Goal: Transaction & Acquisition: Purchase product/service

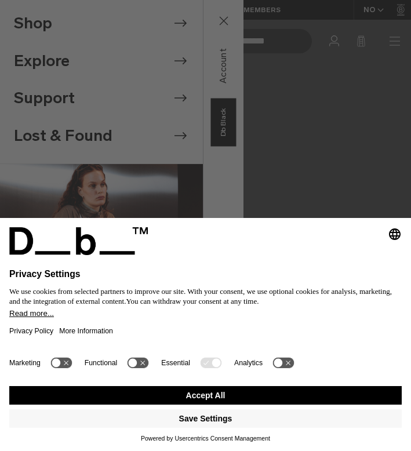
click at [281, 392] on button "Accept All" at bounding box center [205, 395] width 392 height 19
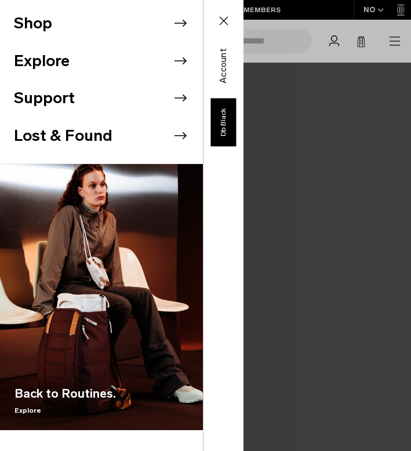
click at [168, 25] on li "Shop" at bounding box center [108, 24] width 189 height 38
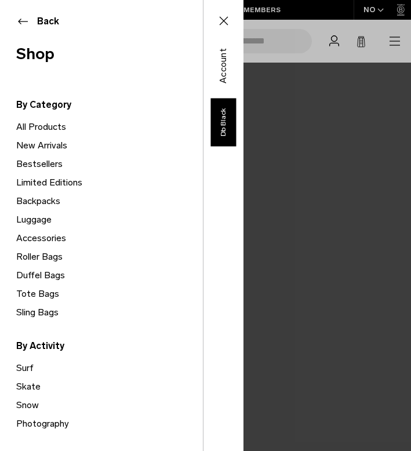
click at [43, 270] on link "Duffel Bags" at bounding box center [109, 275] width 187 height 19
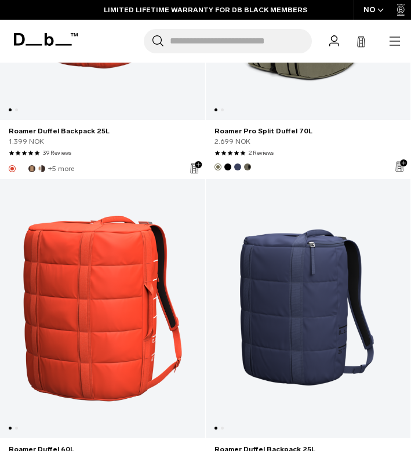
scroll to position [4659, 0]
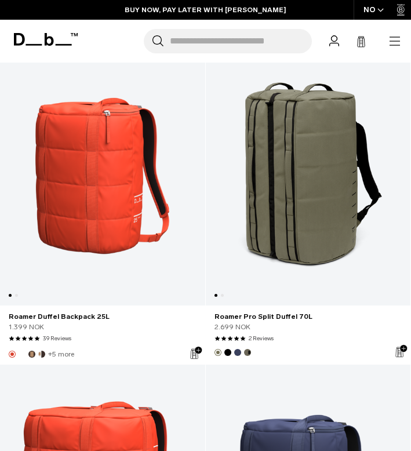
click at [398, 47] on icon "button" at bounding box center [395, 41] width 14 height 14
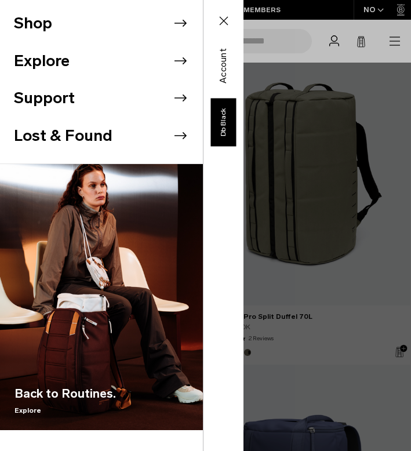
click at [170, 29] on li "Shop" at bounding box center [108, 24] width 189 height 38
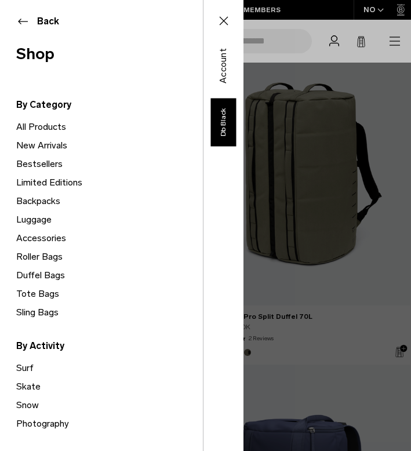
click at [21, 218] on link "Luggage" at bounding box center [109, 219] width 187 height 19
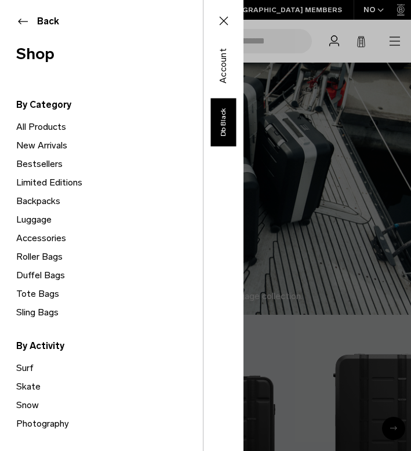
scroll to position [31, 0]
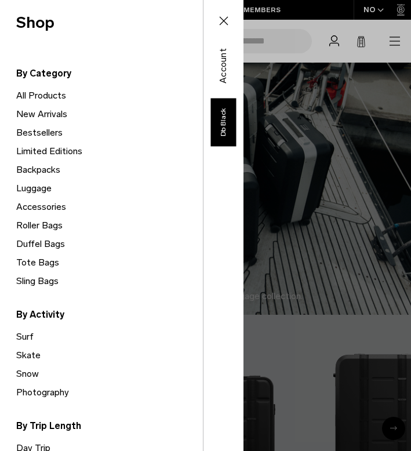
click at [26, 221] on link "Roller Bags" at bounding box center [109, 225] width 187 height 19
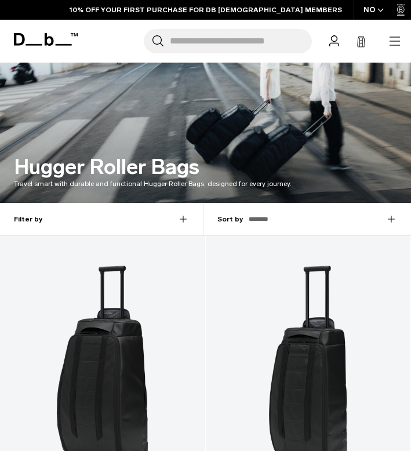
click at [393, 38] on icon "button" at bounding box center [395, 41] width 14 height 14
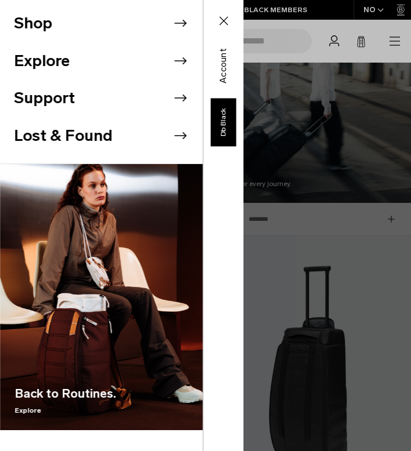
click at [49, 24] on li "Shop" at bounding box center [108, 24] width 189 height 38
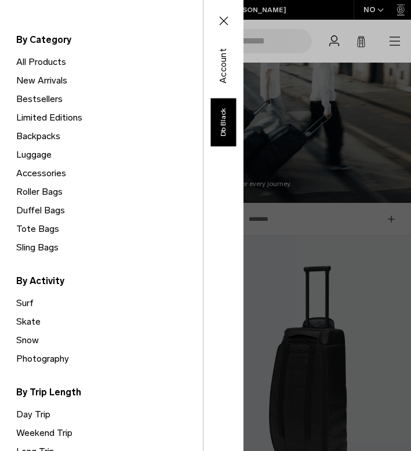
scroll to position [34, 0]
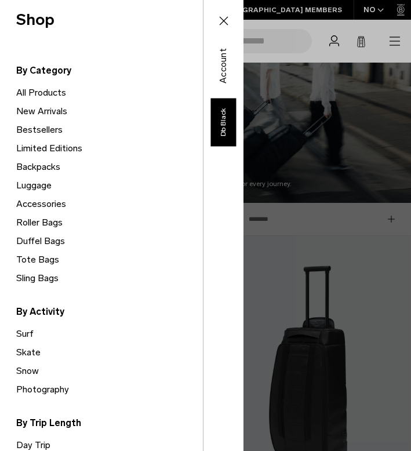
click at [29, 243] on link "Duffel Bags" at bounding box center [109, 241] width 187 height 19
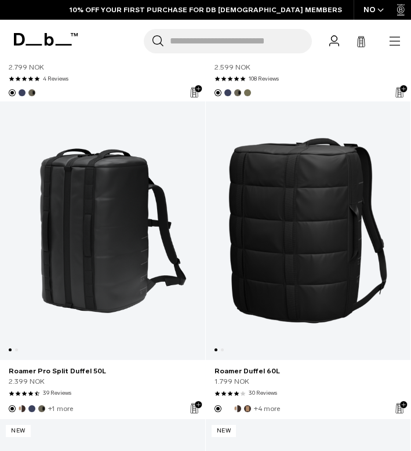
click at [308, 329] on link "Roamer Duffel 60L" at bounding box center [308, 230] width 205 height 259
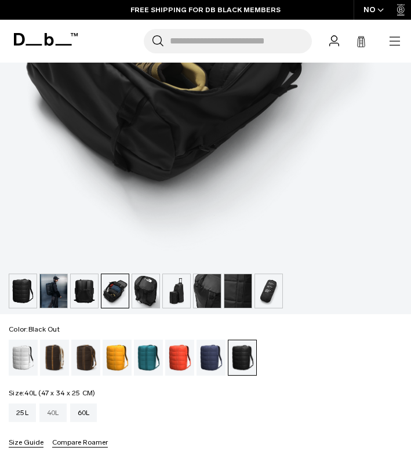
click at [57, 408] on div "40L" at bounding box center [52, 412] width 27 height 19
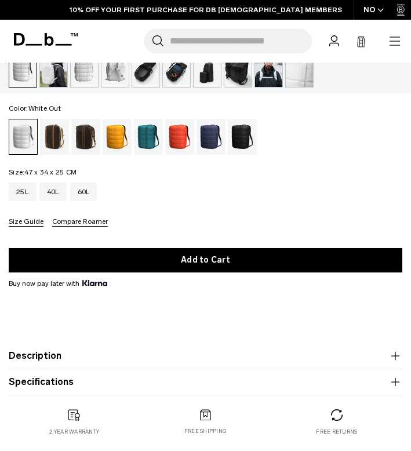
scroll to position [614, 0]
